Goal: Task Accomplishment & Management: Manage account settings

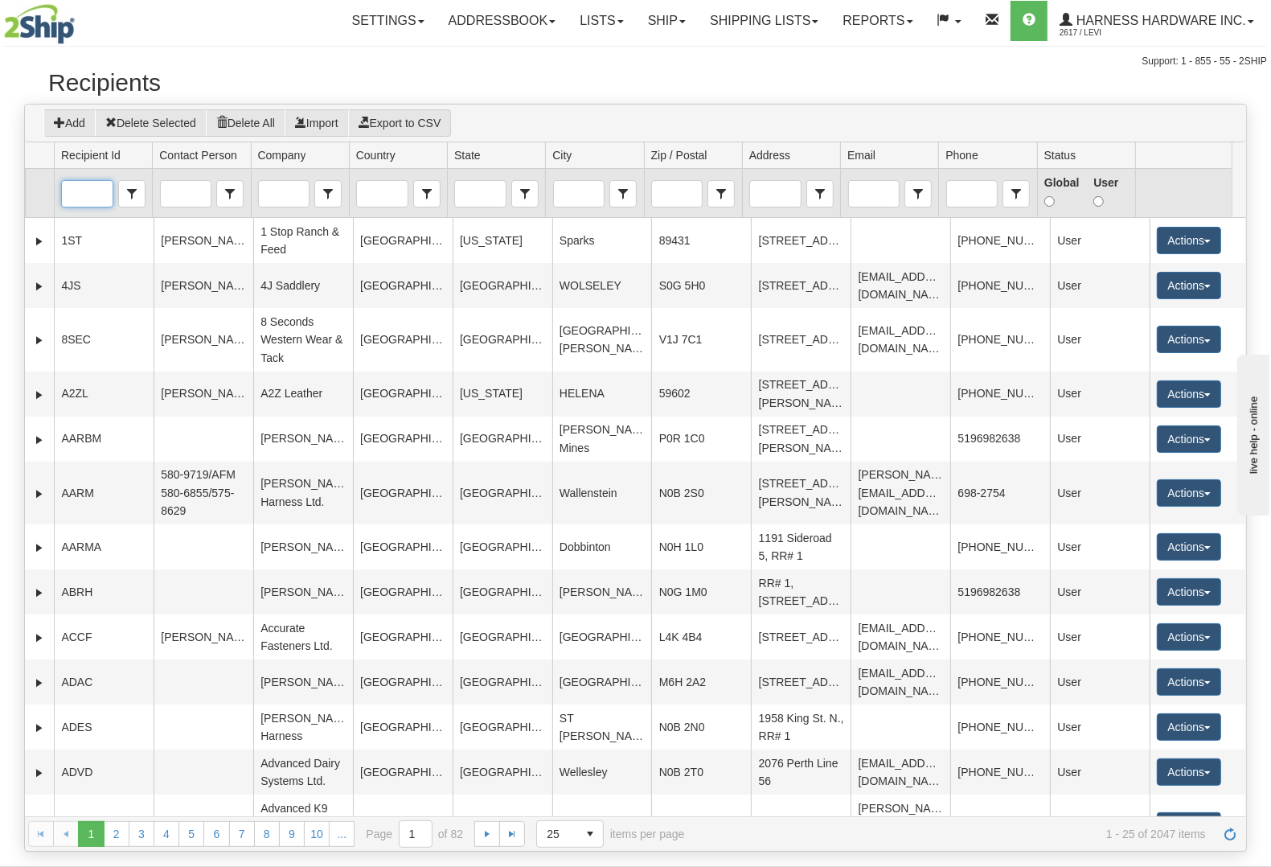
click at [90, 199] on input "Recipient Id" at bounding box center [87, 194] width 50 height 26
type input "CUSP"
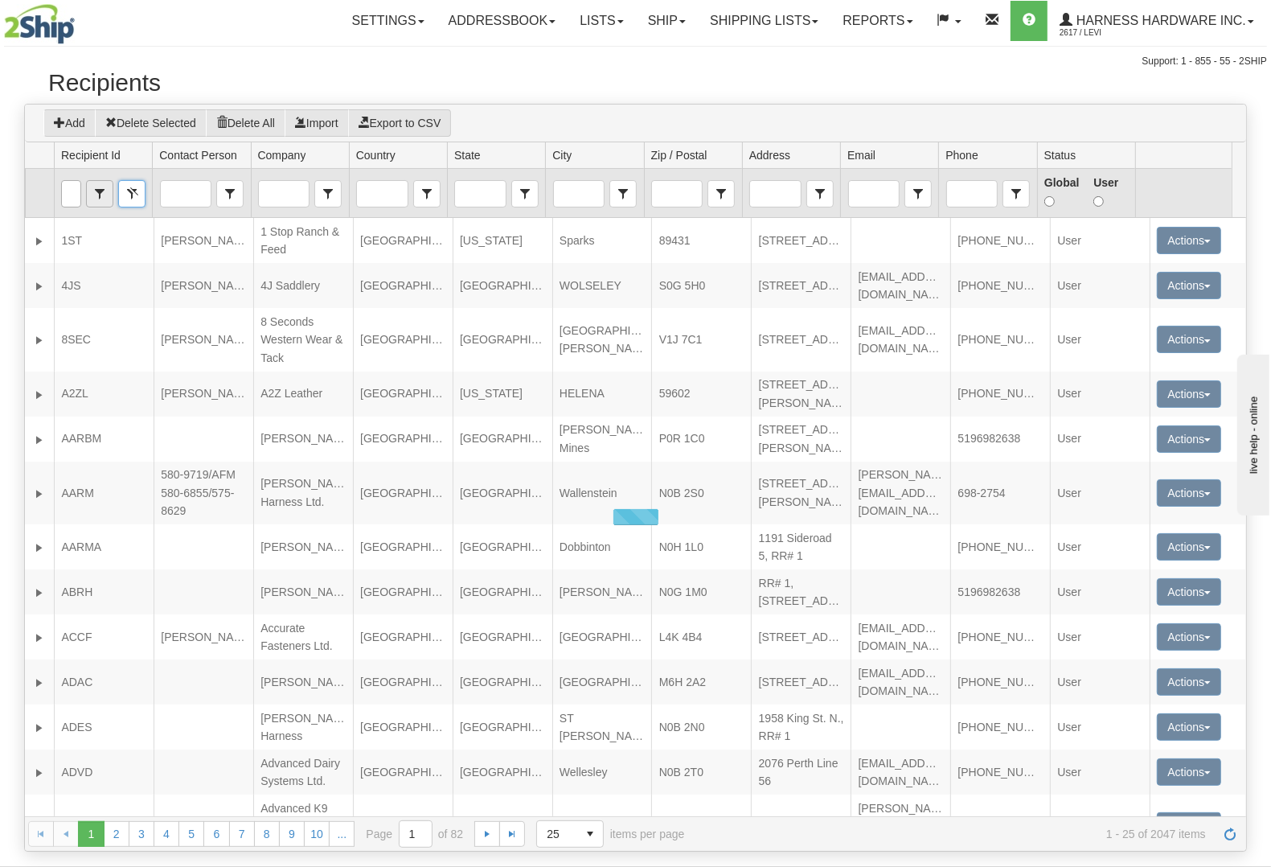
scroll to position [0, 0]
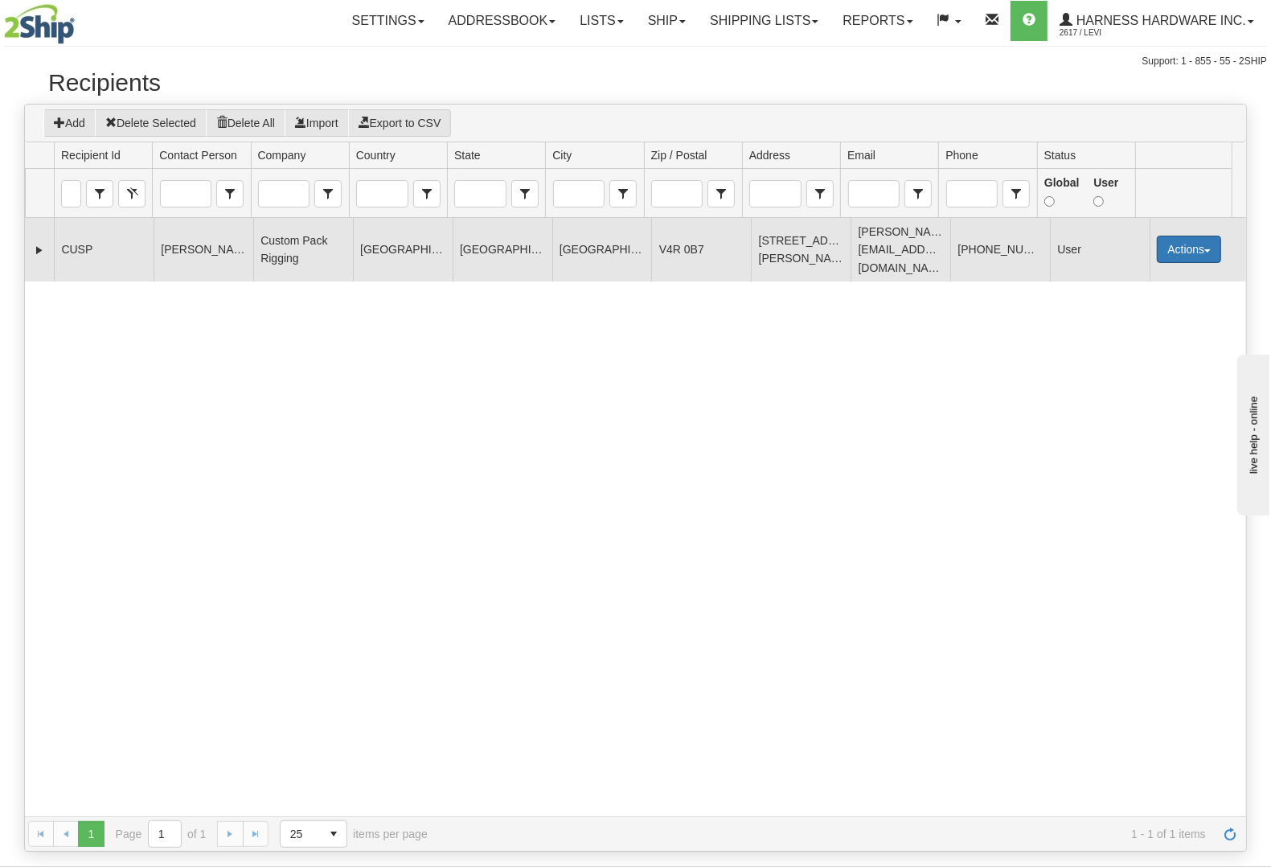
click at [1183, 236] on button "Actions" at bounding box center [1189, 249] width 64 height 27
click at [1159, 270] on link "Edit" at bounding box center [1156, 279] width 129 height 21
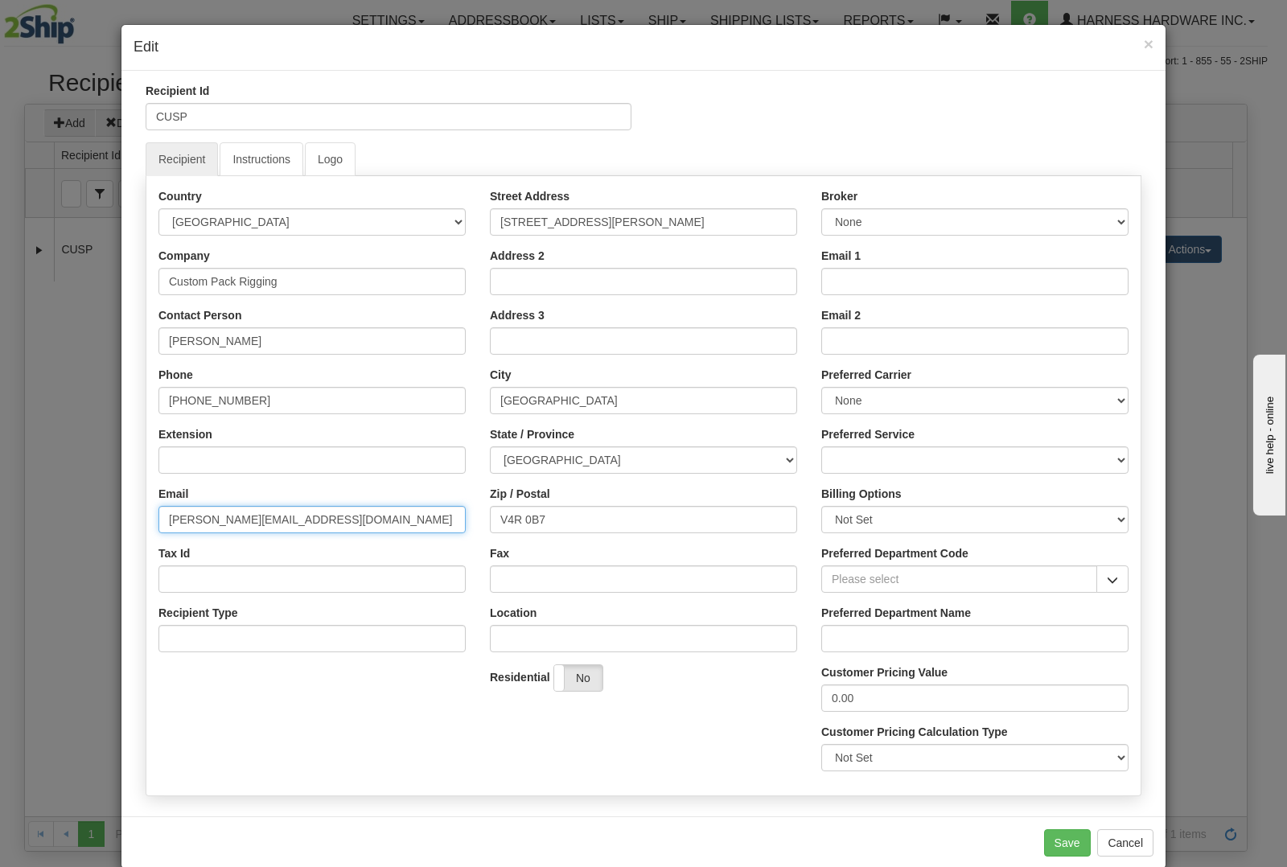
drag, startPoint x: 181, startPoint y: 520, endPoint x: 137, endPoint y: 523, distance: 44.3
click at [137, 523] on div "Recipient Id CUSP Recipient Instructions Logo Country [GEOGRAPHIC_DATA] [GEOGRA…" at bounding box center [643, 443] width 1020 height 721
type input "[EMAIL_ADDRESS][DOMAIN_NAME]"
click at [1055, 843] on button "Save" at bounding box center [1067, 842] width 47 height 27
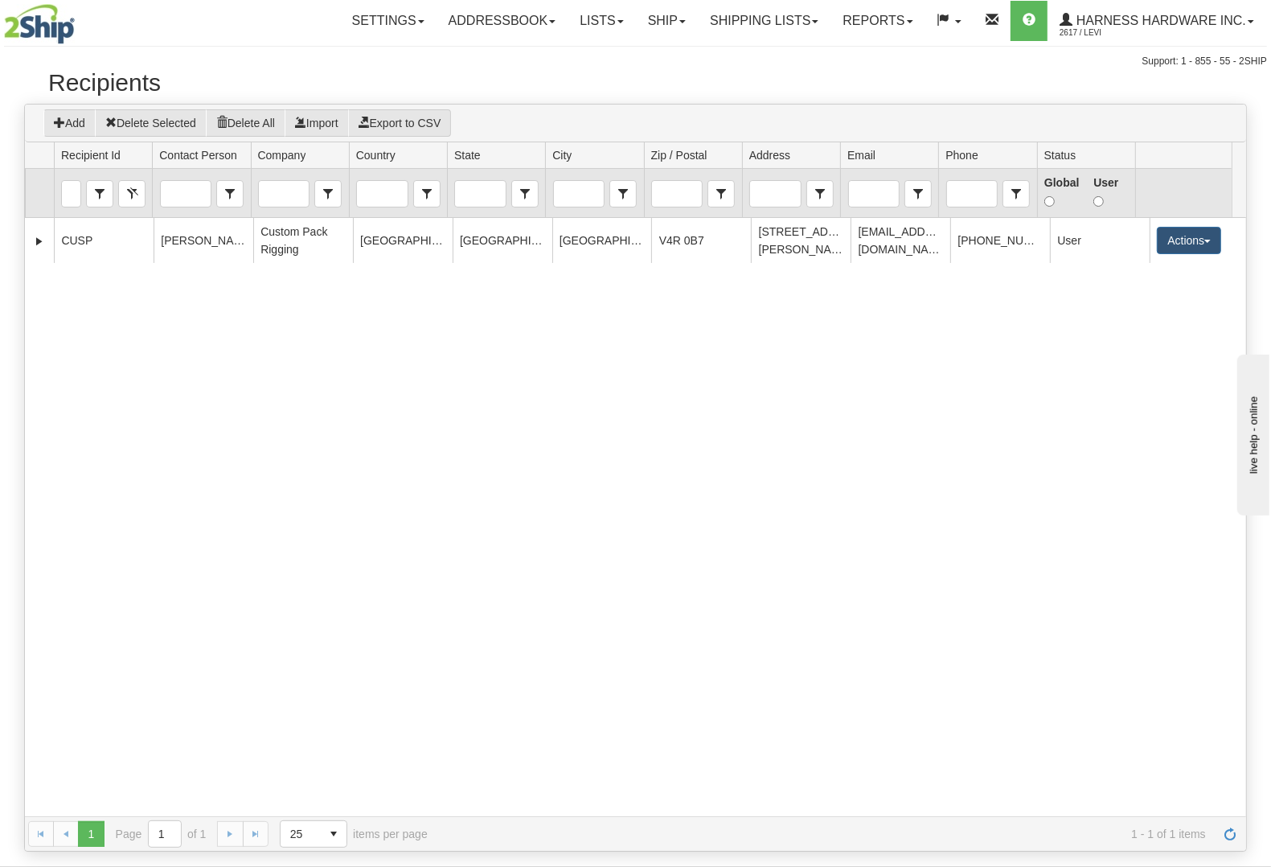
click at [1191, 203] on td at bounding box center [1183, 193] width 96 height 49
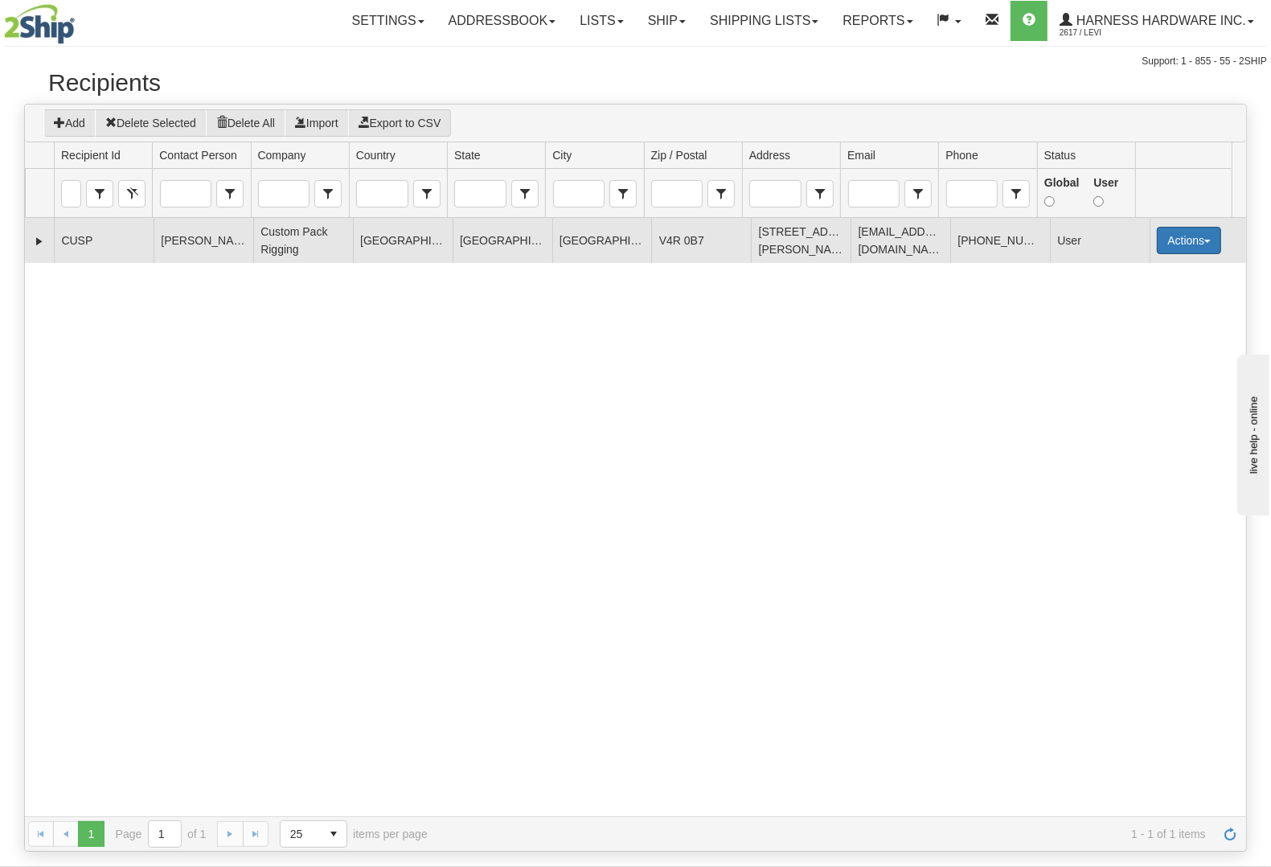
click at [1159, 246] on button "Actions" at bounding box center [1189, 240] width 64 height 27
click at [1139, 273] on link "Edit" at bounding box center [1156, 271] width 129 height 21
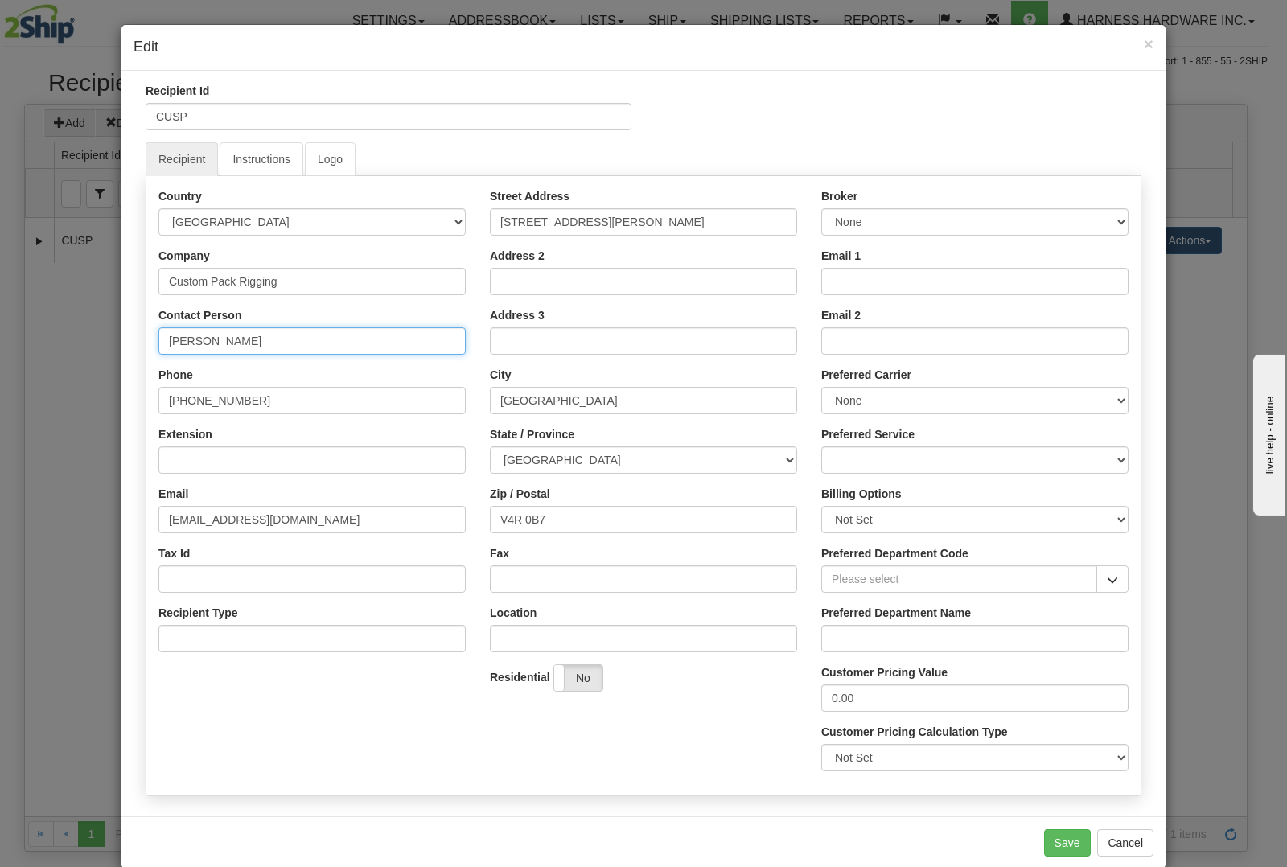
drag, startPoint x: 247, startPoint y: 339, endPoint x: 27, endPoint y: 335, distance: 220.3
click at [27, 335] on div "× Edit Recipient Id CUSP Recipient Instructions Logo Country [GEOGRAPHIC_DATA] …" at bounding box center [643, 433] width 1287 height 867
type input "Tysen"
click at [1047, 845] on button "Save" at bounding box center [1067, 842] width 47 height 27
